Goal: Transaction & Acquisition: Book appointment/travel/reservation

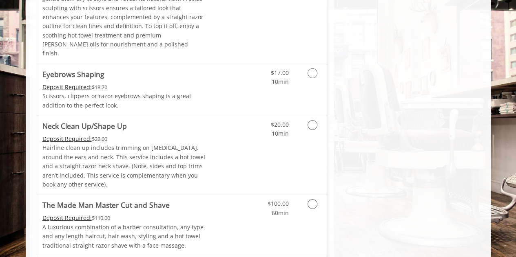
scroll to position [1287, 0]
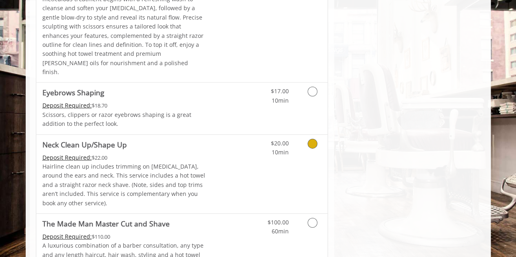
scroll to position [1254, 0]
